Goal: Task Accomplishment & Management: Manage account settings

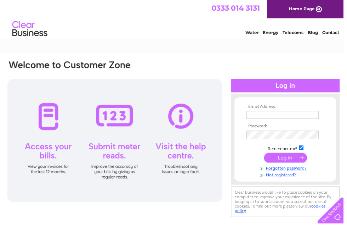
click at [285, 113] on input "text" at bounding box center [285, 116] width 73 height 8
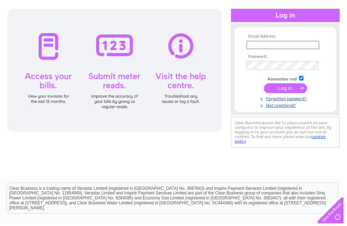
type input "Orchidshoes@hotmail.co.uk"
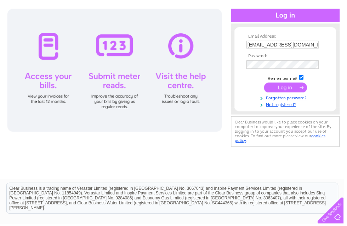
click at [295, 92] on input "submit" at bounding box center [289, 88] width 44 height 10
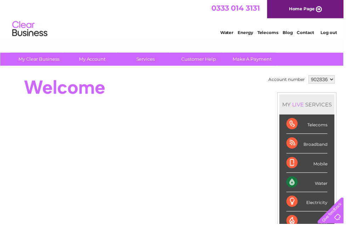
scroll to position [6, 0]
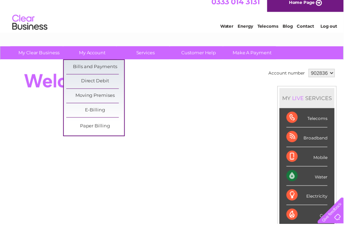
click at [106, 68] on link "Bills and Payments" at bounding box center [96, 68] width 58 height 14
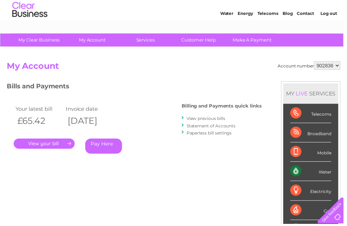
scroll to position [20, 0]
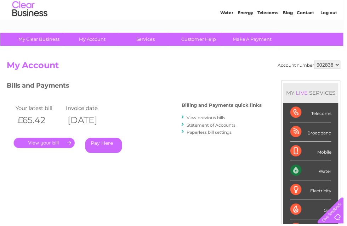
click at [51, 144] on link "." at bounding box center [45, 144] width 62 height 10
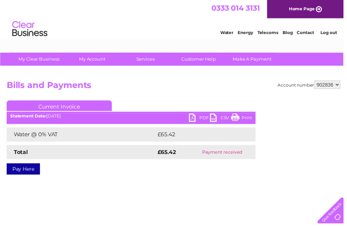
click at [198, 119] on link "PDF" at bounding box center [201, 119] width 21 height 10
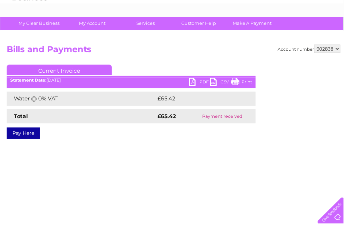
scroll to position [30, 0]
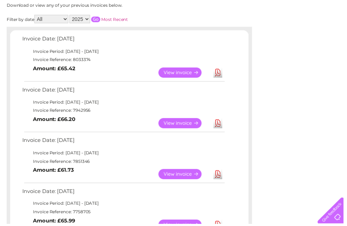
scroll to position [99, 0]
click at [186, 123] on link "View" at bounding box center [186, 124] width 52 height 10
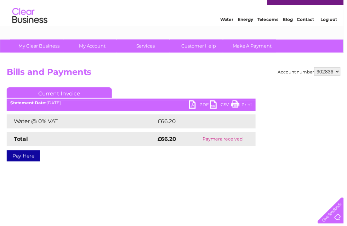
scroll to position [14, 0]
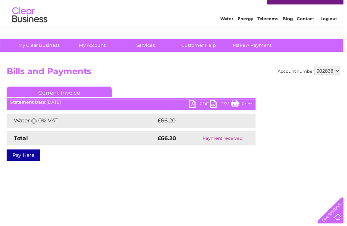
click at [199, 105] on link "PDF" at bounding box center [201, 106] width 21 height 10
click at [336, 17] on link "Log out" at bounding box center [332, 19] width 17 height 5
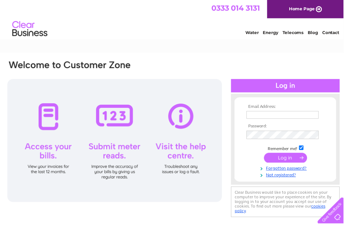
click at [291, 116] on input "text" at bounding box center [285, 116] width 73 height 8
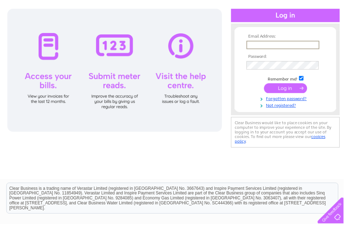
type input "Orchidshoes@icloud.com"
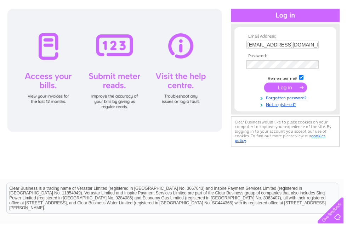
click at [292, 93] on input "submit" at bounding box center [289, 88] width 44 height 10
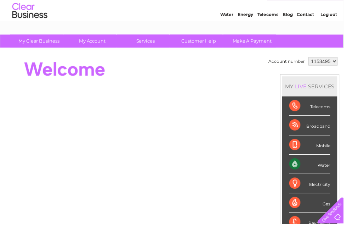
scroll to position [19, 0]
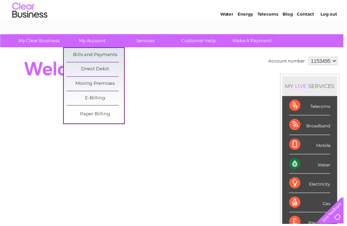
click at [107, 59] on link "Bills and Payments" at bounding box center [96, 55] width 58 height 14
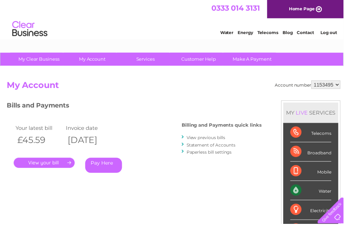
click at [50, 164] on link "." at bounding box center [45, 164] width 62 height 10
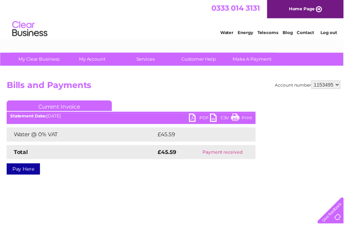
click at [206, 115] on link "PDF" at bounding box center [201, 119] width 21 height 10
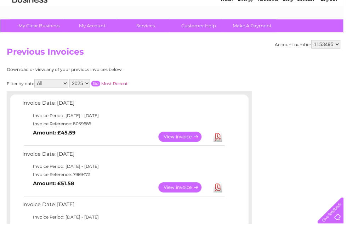
scroll to position [41, 0]
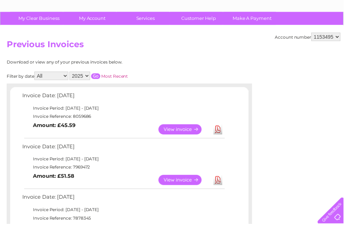
click at [186, 187] on link "View" at bounding box center [186, 182] width 52 height 10
click at [191, 177] on link "View" at bounding box center [186, 182] width 52 height 10
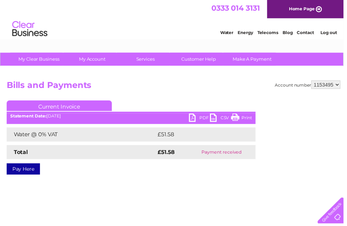
click at [201, 119] on link "PDF" at bounding box center [201, 119] width 21 height 10
